Goal: Navigation & Orientation: Find specific page/section

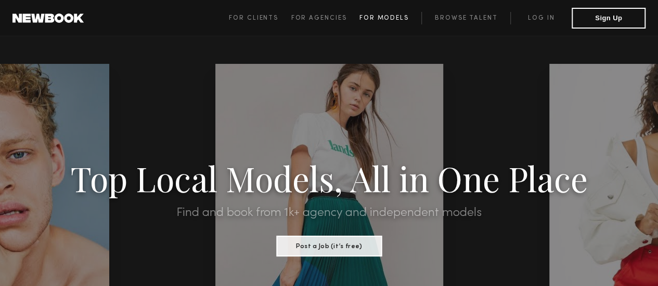
click at [386, 20] on span "For Models" at bounding box center [383, 18] width 49 height 6
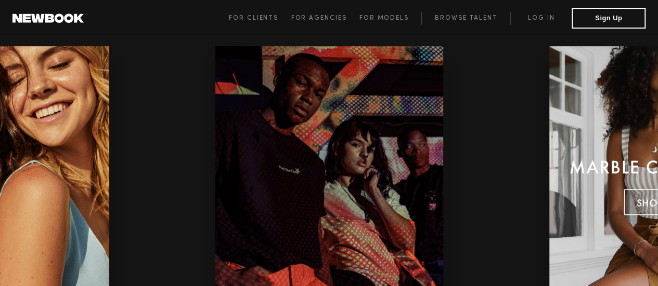
scroll to position [2223, 0]
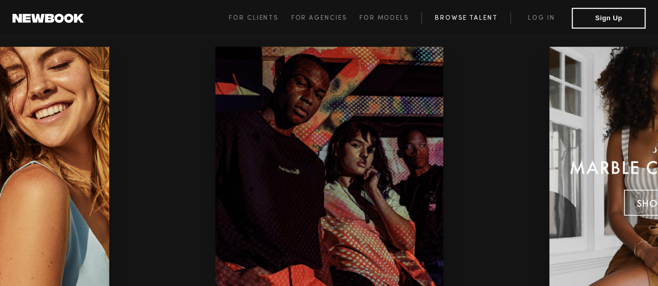
click at [451, 18] on link "Browse Talent" at bounding box center [465, 18] width 89 height 12
